Goal: Navigation & Orientation: Understand site structure

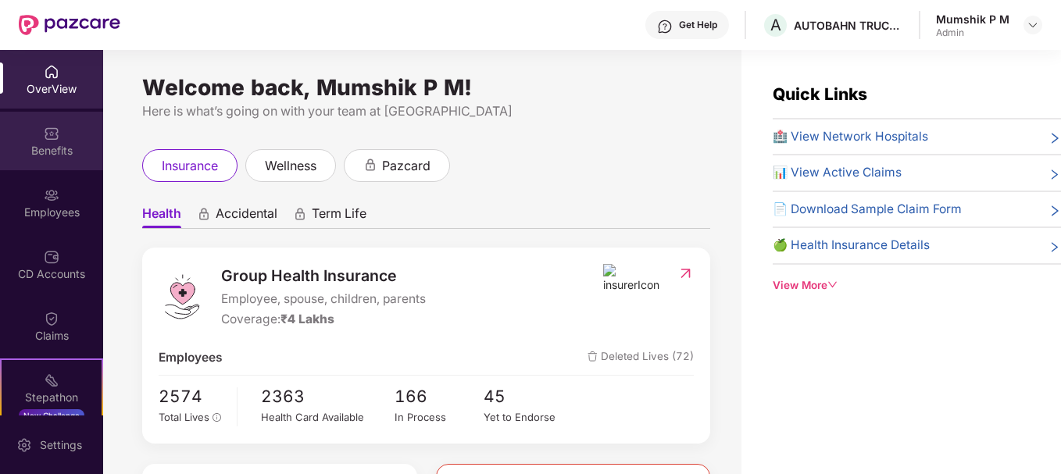
click at [61, 139] on div "Benefits" at bounding box center [51, 141] width 103 height 59
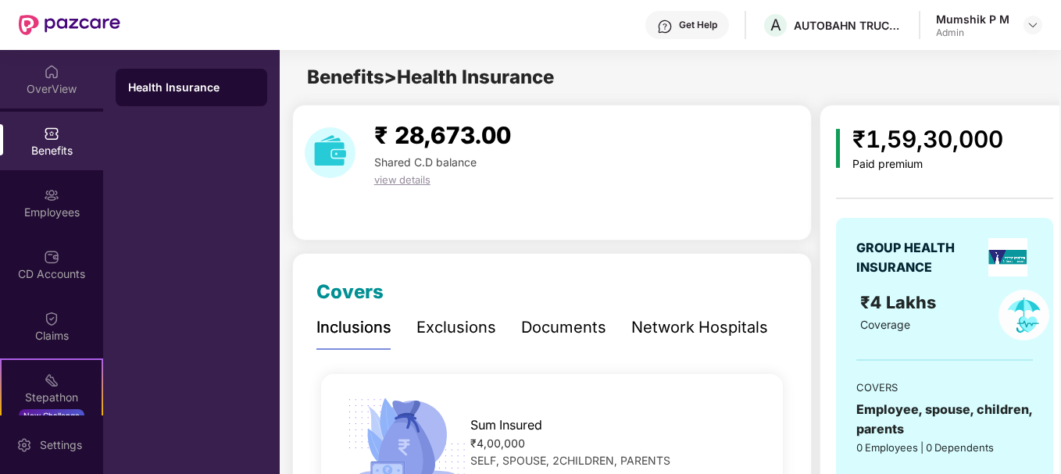
click at [62, 81] on div "OverView" at bounding box center [51, 89] width 103 height 16
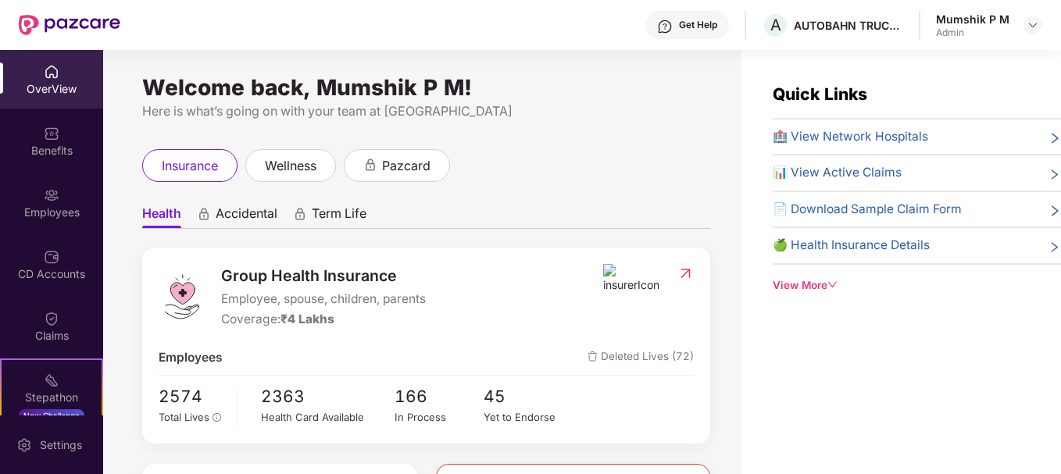
click at [41, 84] on div "OverView" at bounding box center [51, 89] width 103 height 16
click at [46, 198] on img at bounding box center [52, 196] width 16 height 16
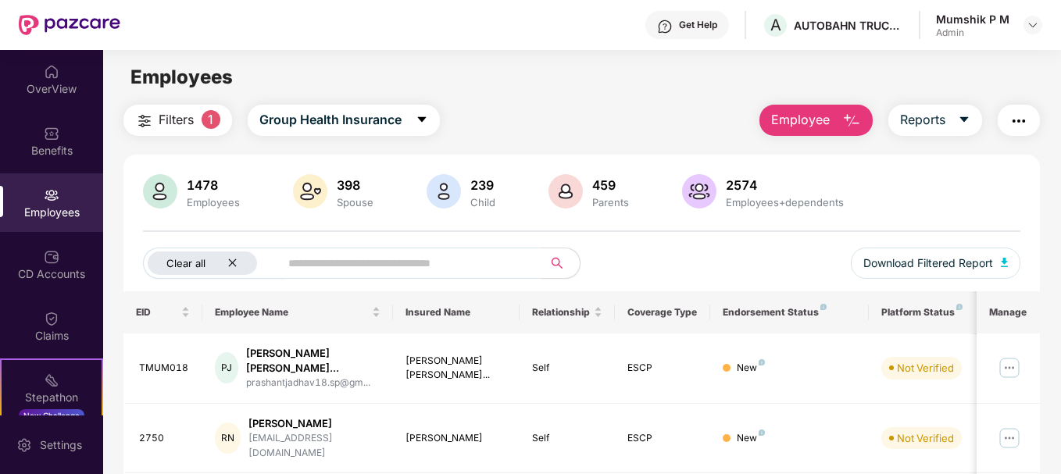
click at [238, 262] on div "Clear all" at bounding box center [202, 263] width 109 height 23
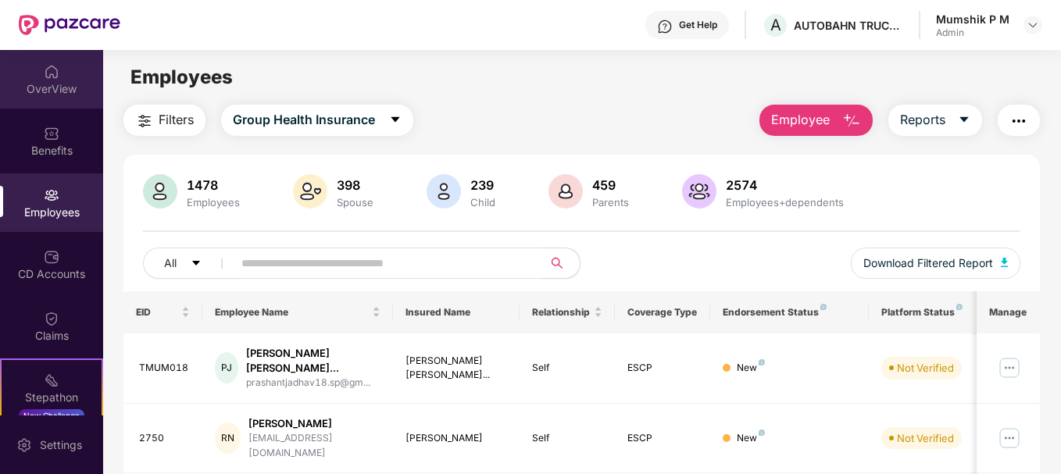
click at [52, 92] on div "OverView" at bounding box center [51, 89] width 103 height 16
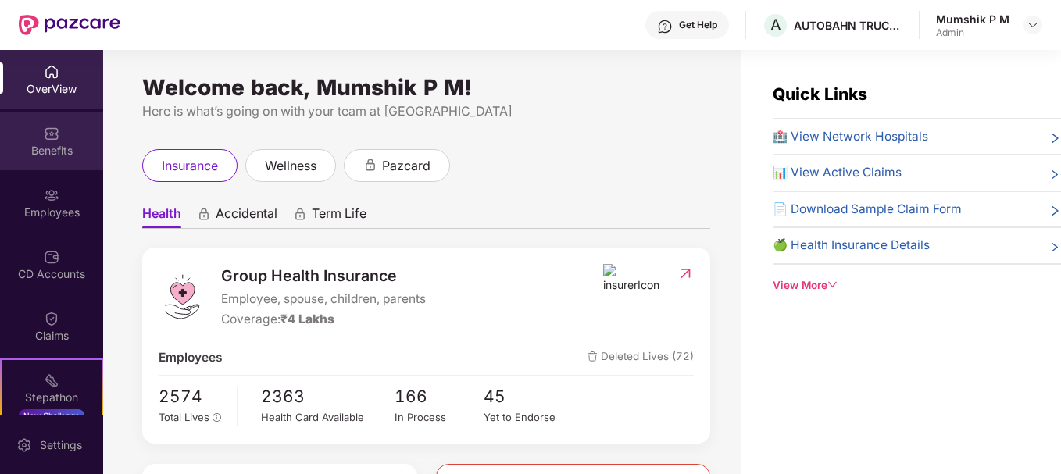
click at [56, 137] on img at bounding box center [52, 134] width 16 height 16
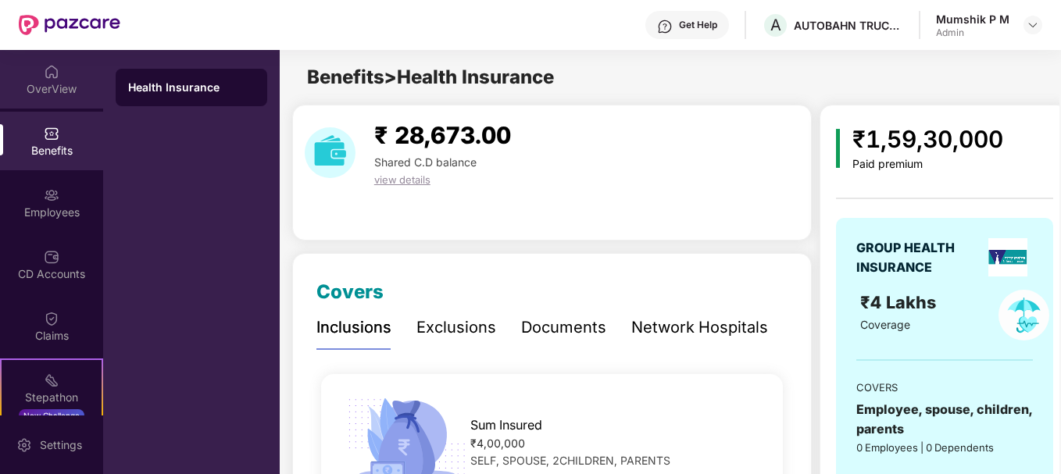
click at [55, 92] on div "OverView" at bounding box center [51, 89] width 103 height 16
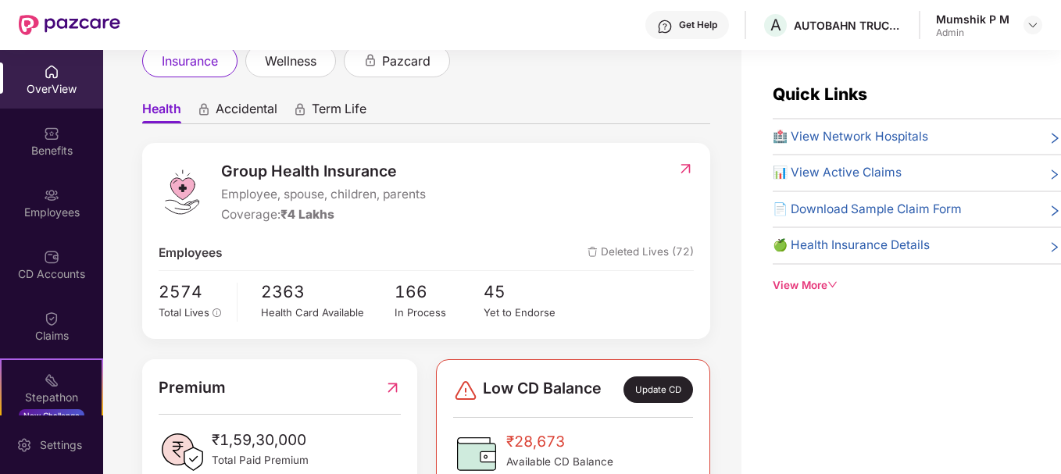
scroll to position [104, 0]
